Goal: Contribute content: Add original content to the website for others to see

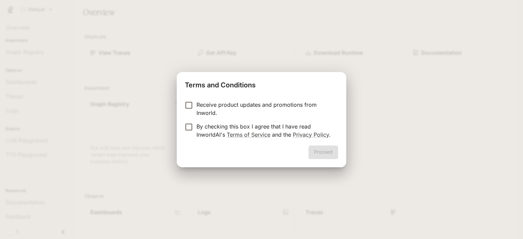
drag, startPoint x: 208, startPoint y: 126, endPoint x: 203, endPoint y: 124, distance: 5.1
click at [207, 126] on p "By checking this box I agree that I have read InworldAI's Terms of Service and …" at bounding box center [264, 131] width 136 height 16
click at [330, 154] on button "Proceed" at bounding box center [323, 153] width 30 height 14
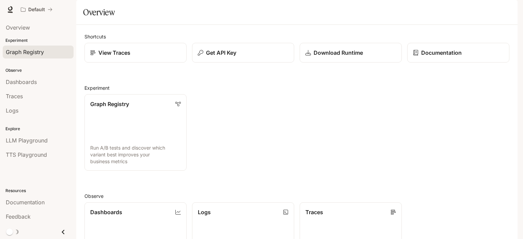
click at [28, 52] on span "Graph Registry" at bounding box center [25, 52] width 38 height 8
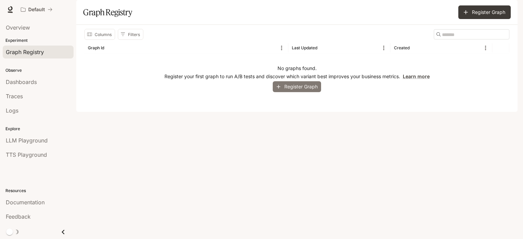
click at [296, 93] on button "Register Graph" at bounding box center [297, 86] width 48 height 11
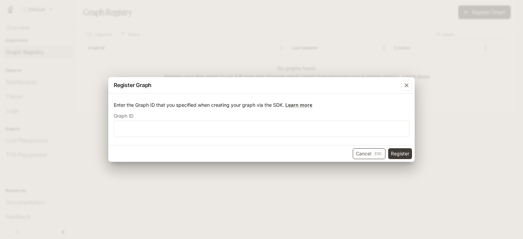
click at [365, 152] on button "Cancel Esc" at bounding box center [369, 153] width 33 height 11
